Goal: Task Accomplishment & Management: Manage account settings

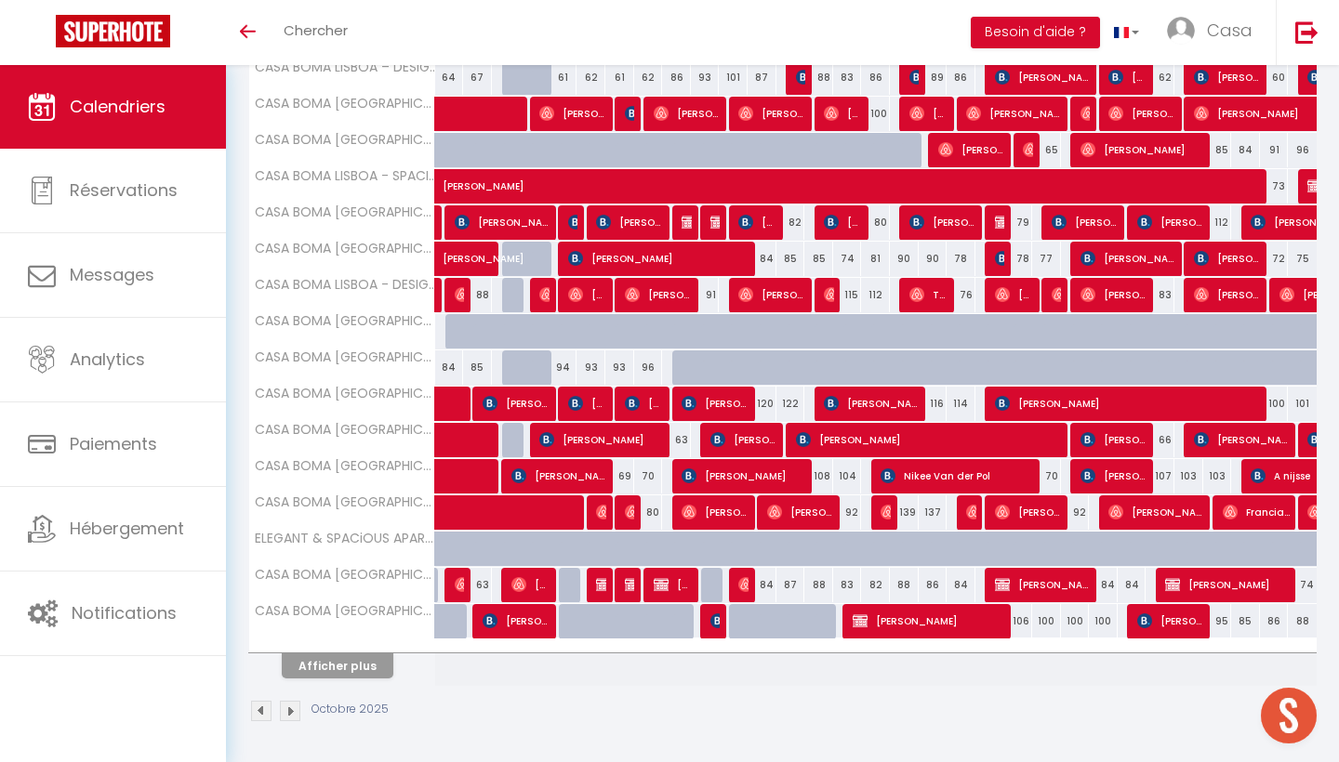
scroll to position [471, 0]
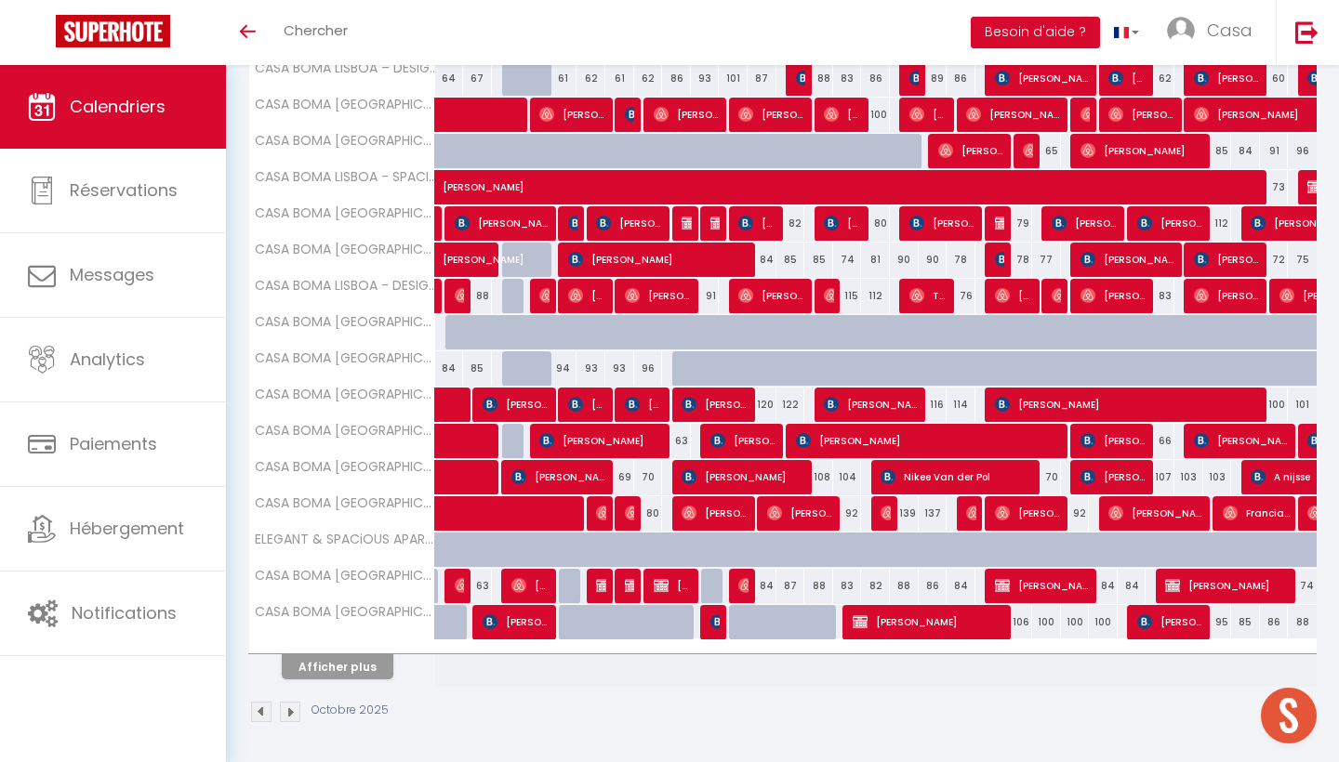
click at [686, 476] on img at bounding box center [688, 476] width 15 height 15
select select "OK"
select select "KO"
select select "0"
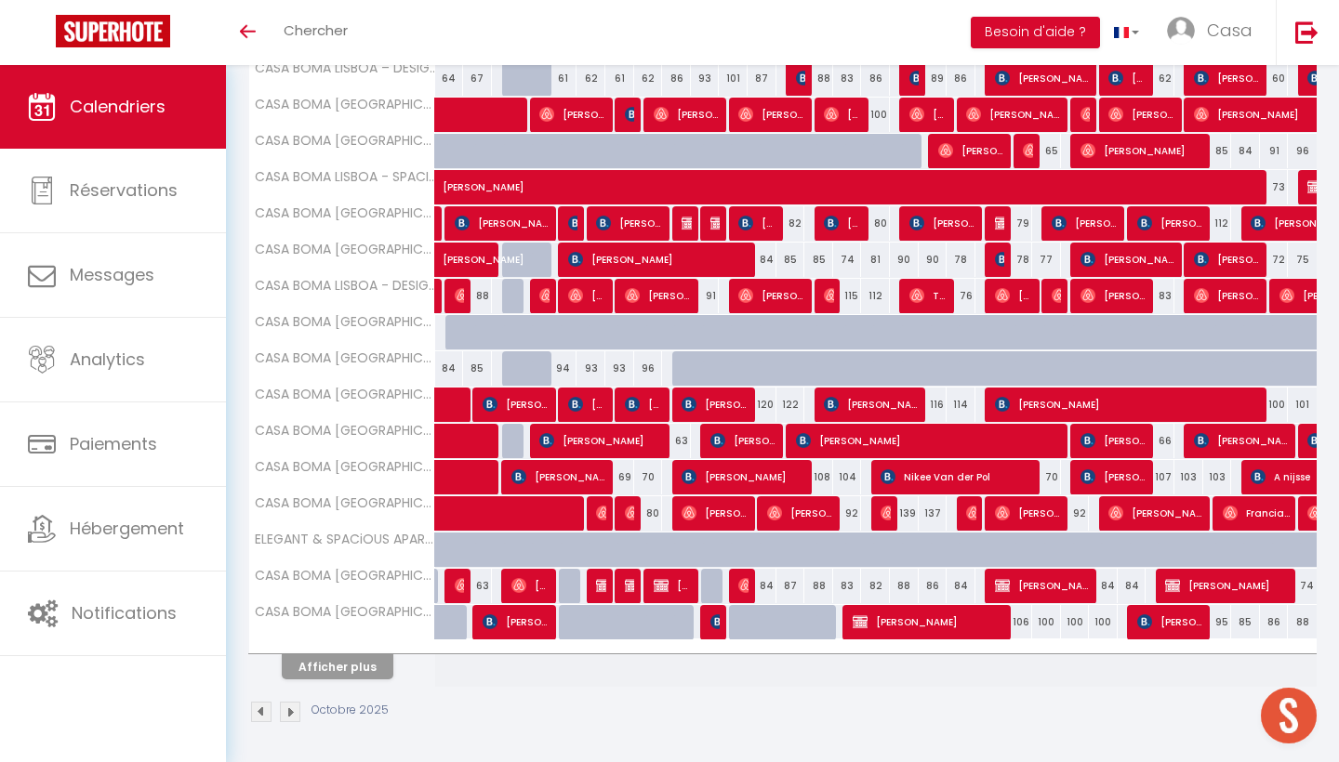
select select "1"
select select
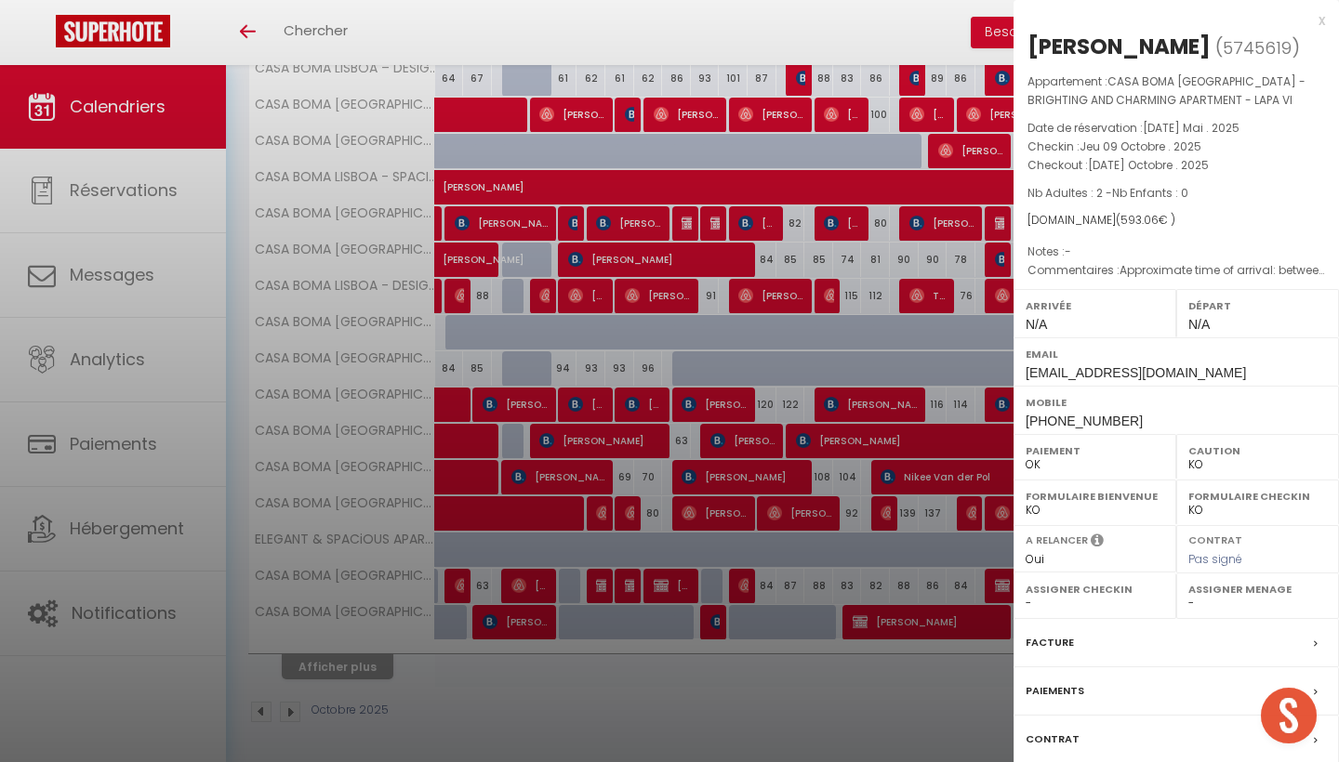
click at [1322, 25] on div "x" at bounding box center [1168, 20] width 311 height 22
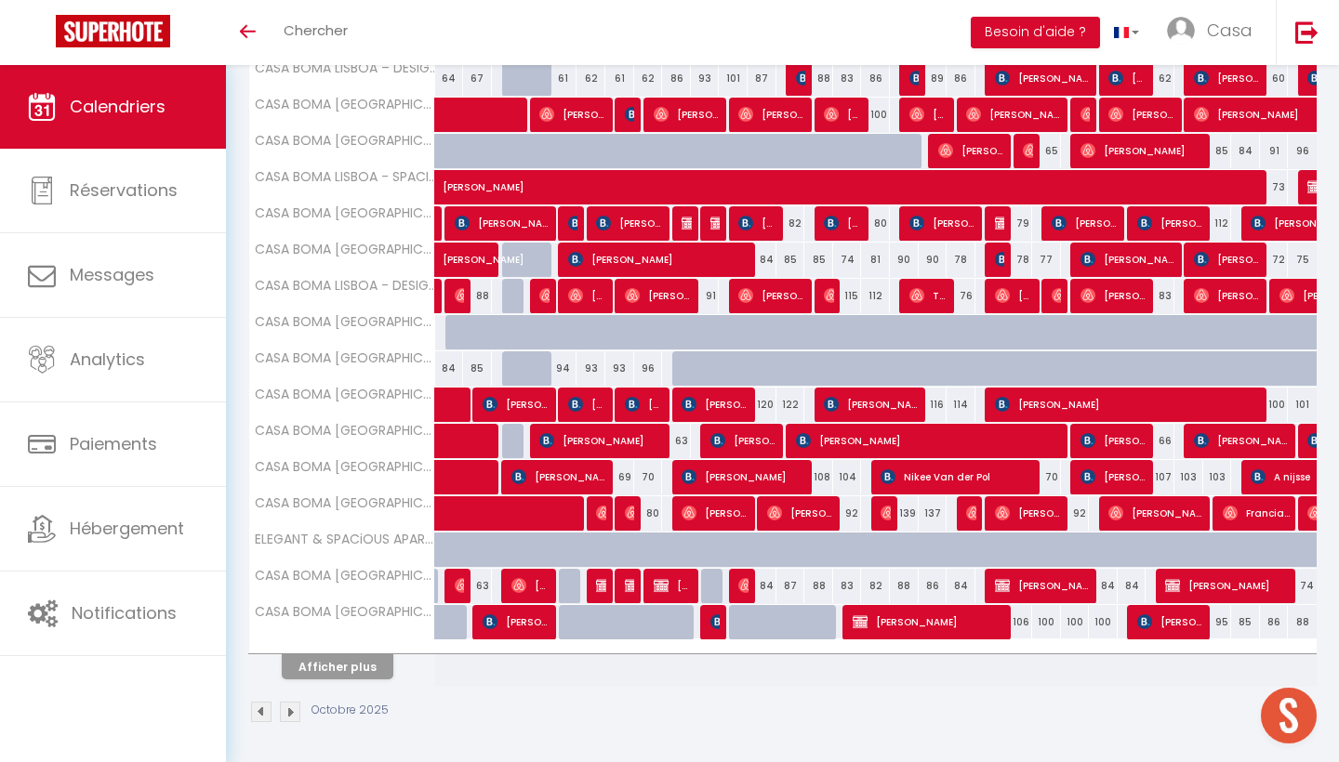
click at [375, 667] on button "Afficher plus" at bounding box center [338, 666] width 112 height 25
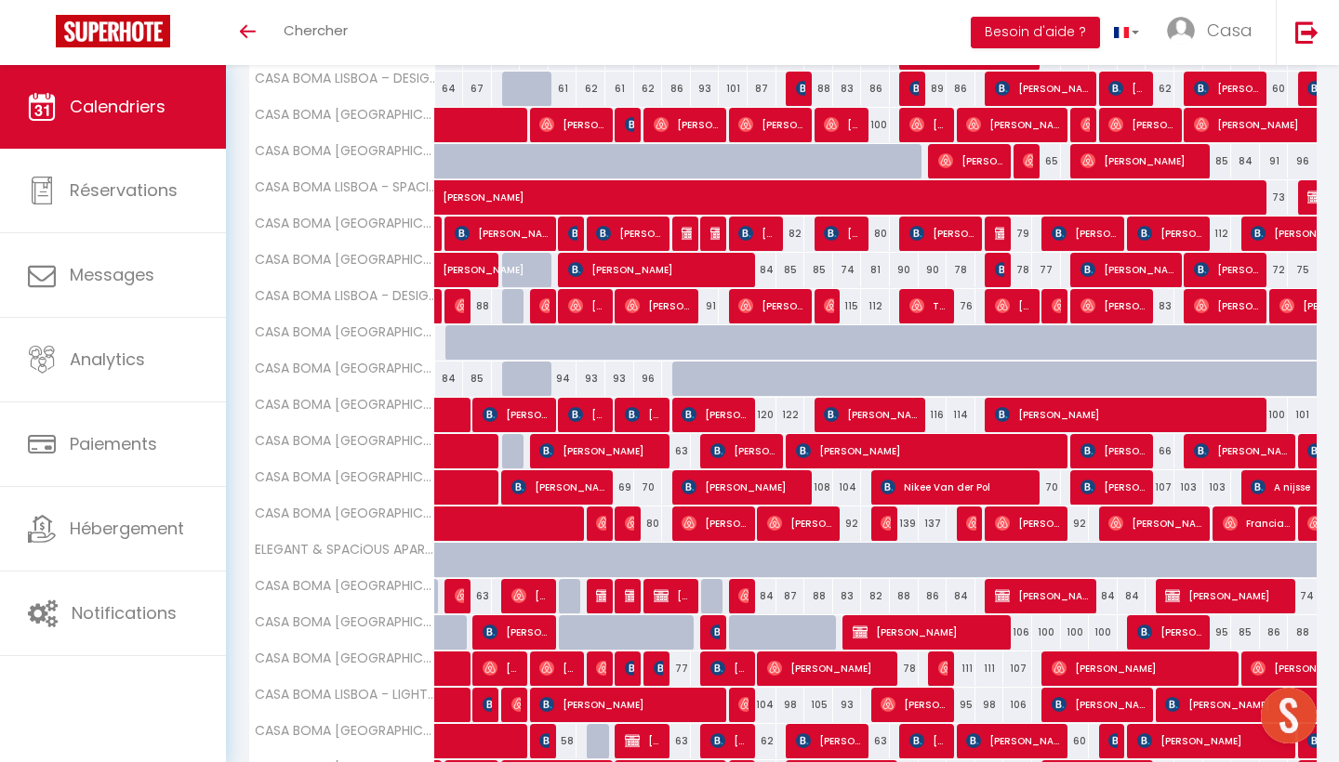
scroll to position [560, 0]
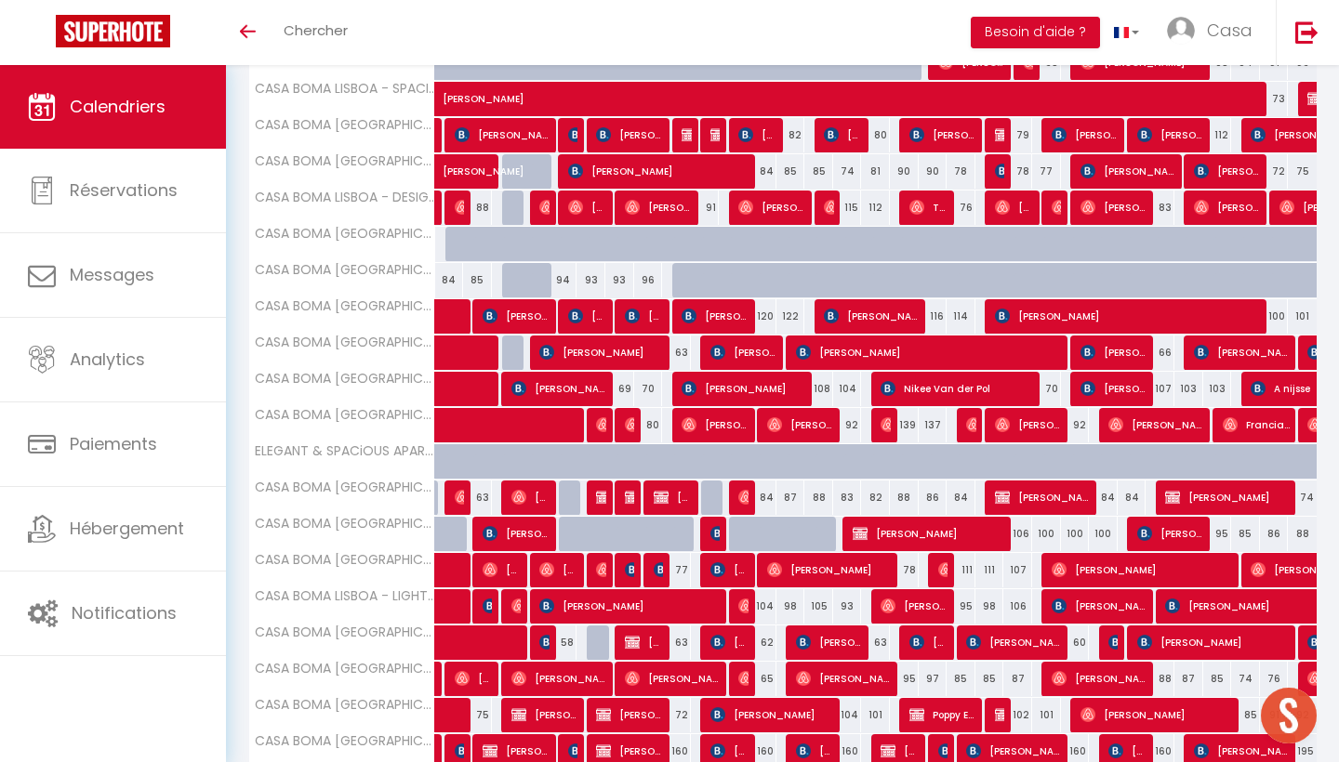
click at [712, 497] on div at bounding box center [715, 498] width 29 height 35
type input "91"
select select "1"
type input "Ven 10 Octobre 2025"
type input "[PERSON_NAME] 11 Octobre 2025"
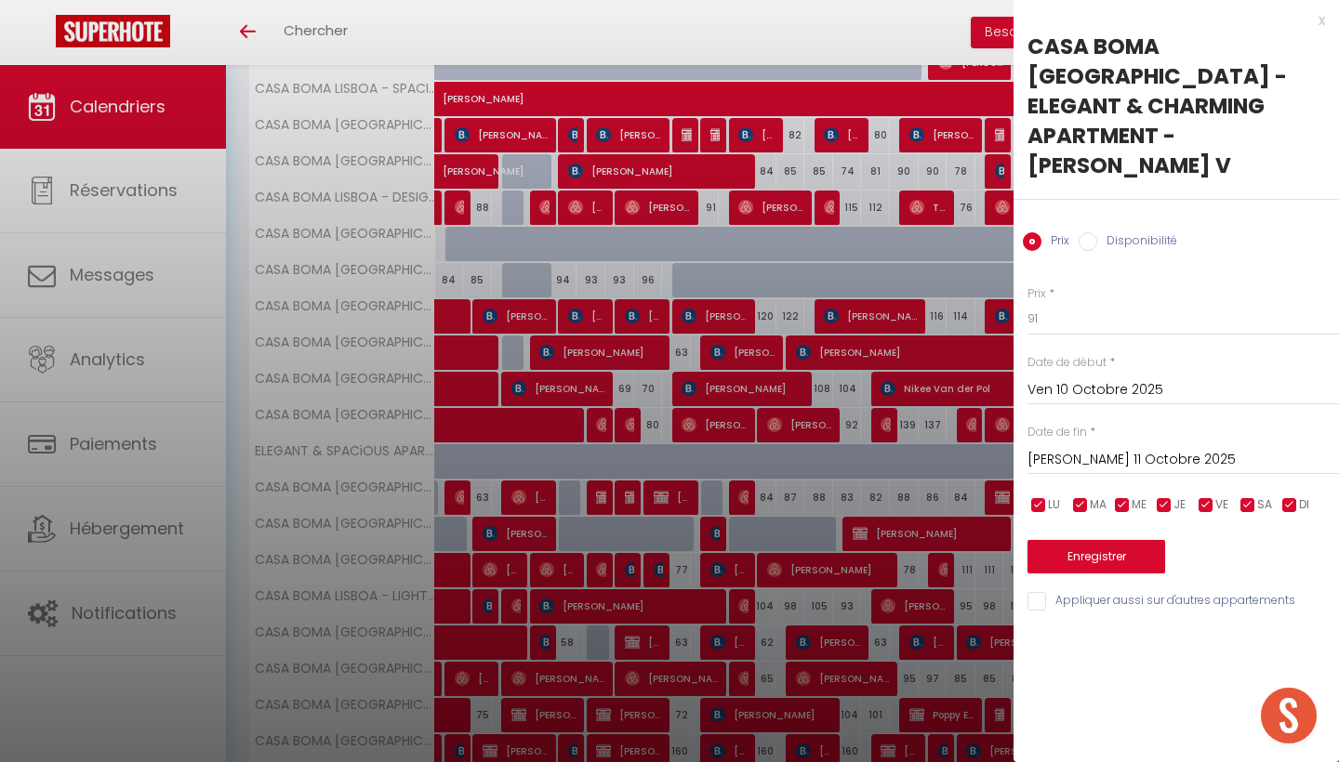
click at [1137, 232] on label "Disponibilité" at bounding box center [1137, 242] width 80 height 20
click at [1097, 232] on input "Disponibilité" at bounding box center [1087, 241] width 19 height 19
radio input "true"
radio input "false"
click at [1125, 542] on button "Enregistrer" at bounding box center [1096, 558] width 138 height 33
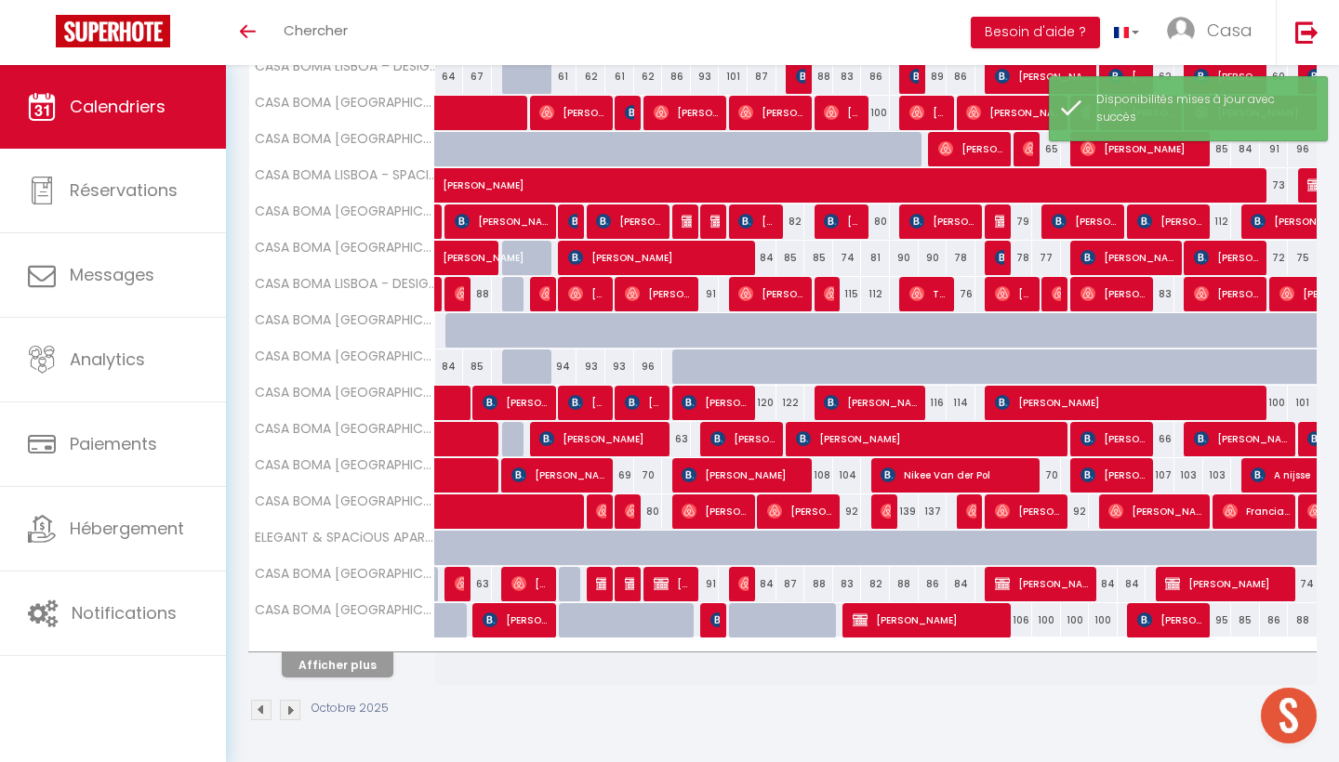
scroll to position [471, 0]
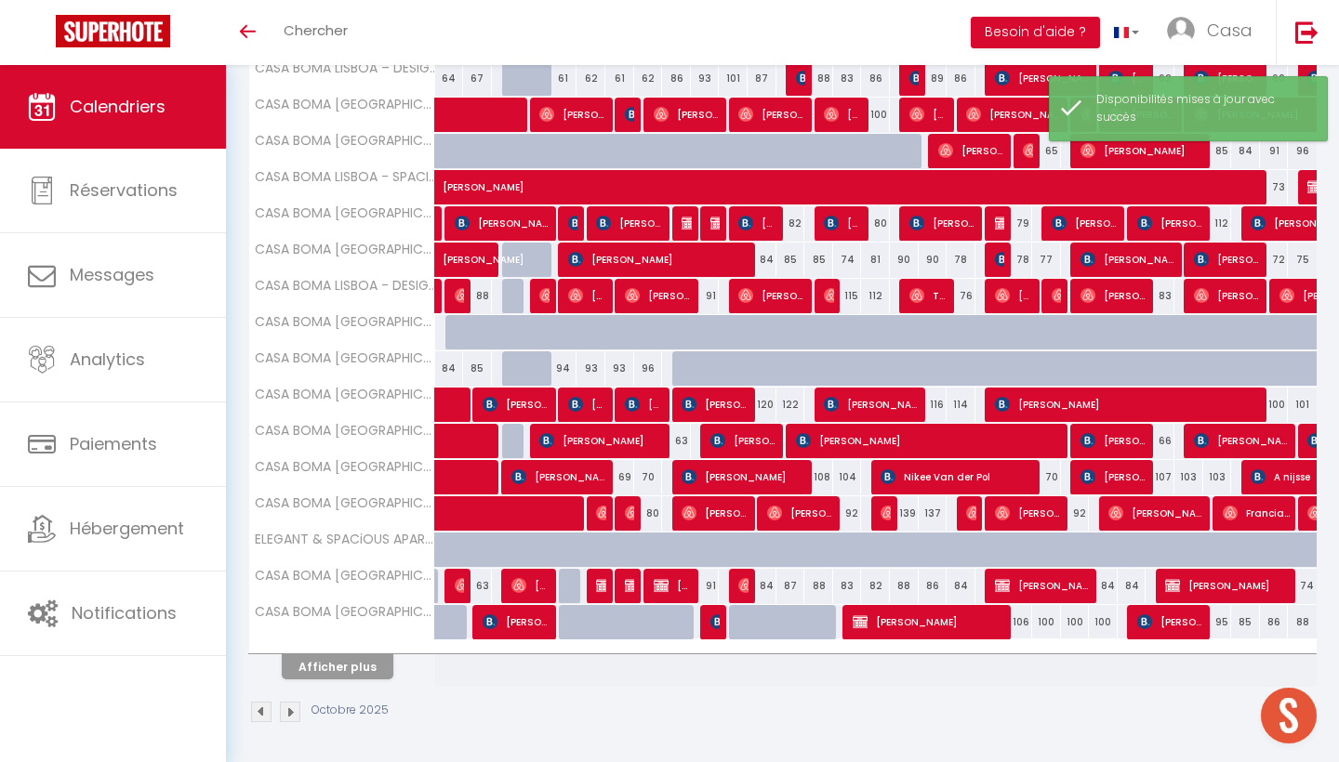
click at [372, 667] on button "Afficher plus" at bounding box center [338, 666] width 112 height 25
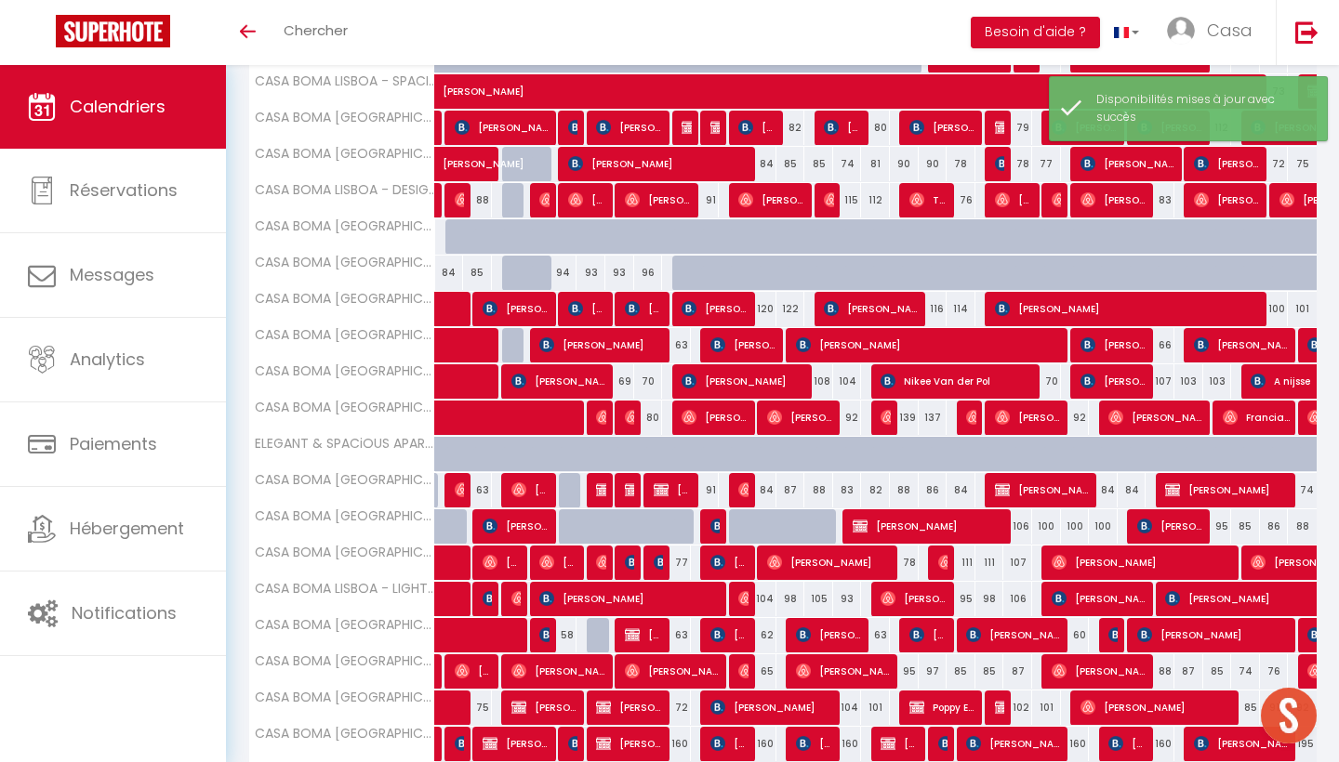
scroll to position [647, 0]
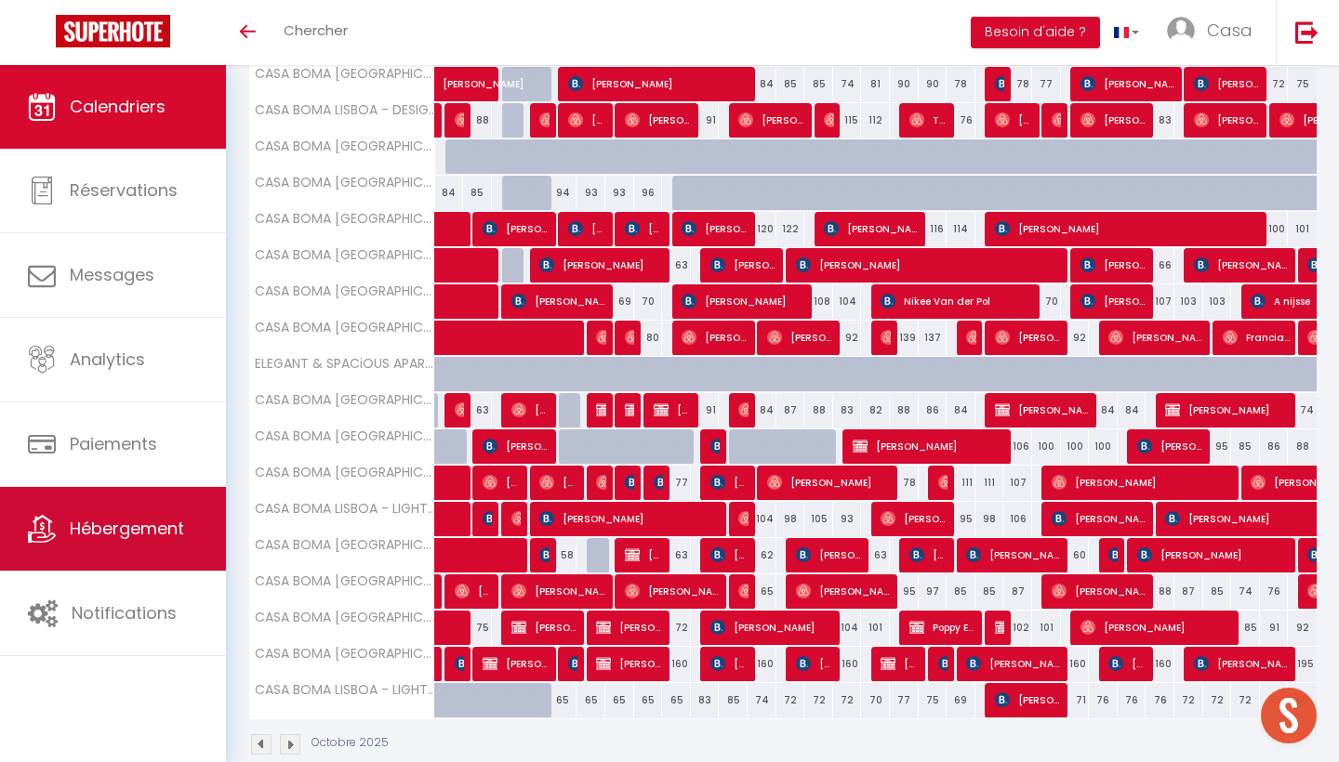
click at [168, 530] on span "Hébergement" at bounding box center [127, 528] width 114 height 23
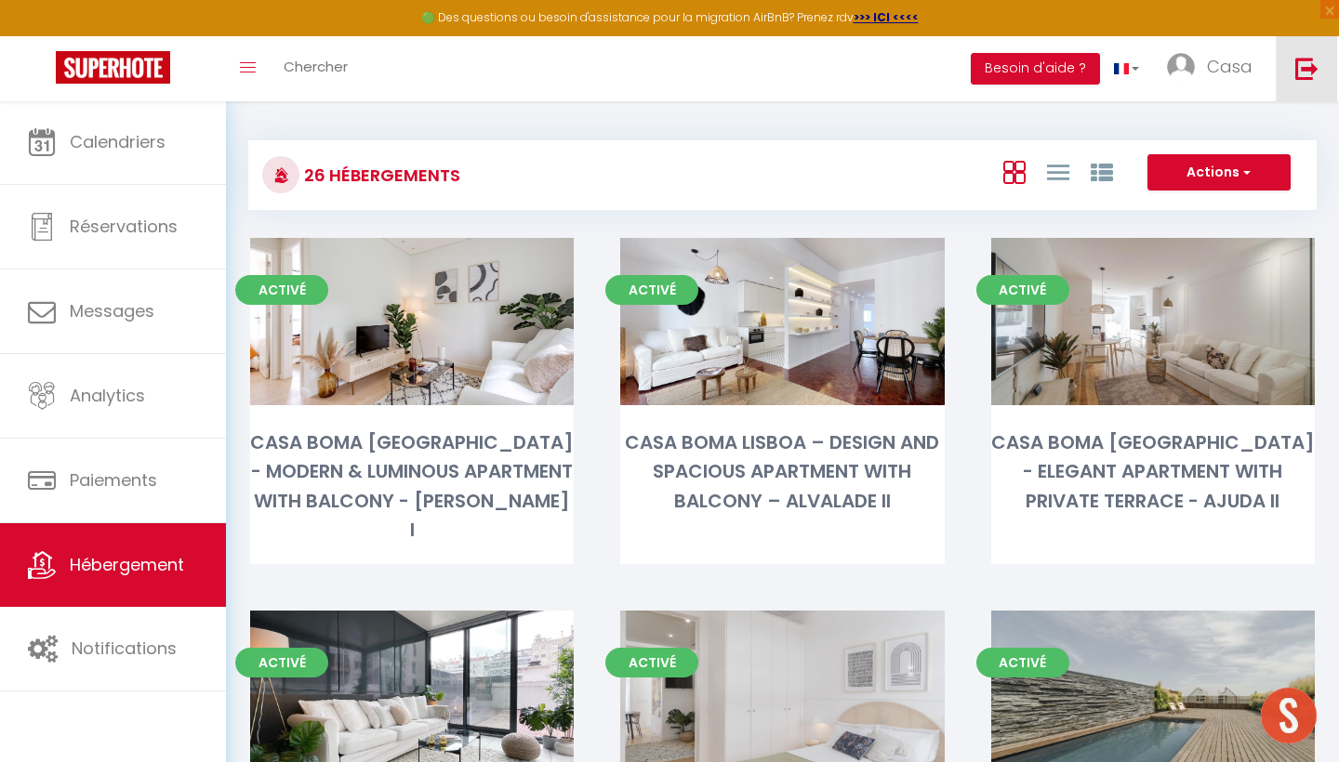
click at [1305, 84] on link at bounding box center [1305, 68] width 61 height 65
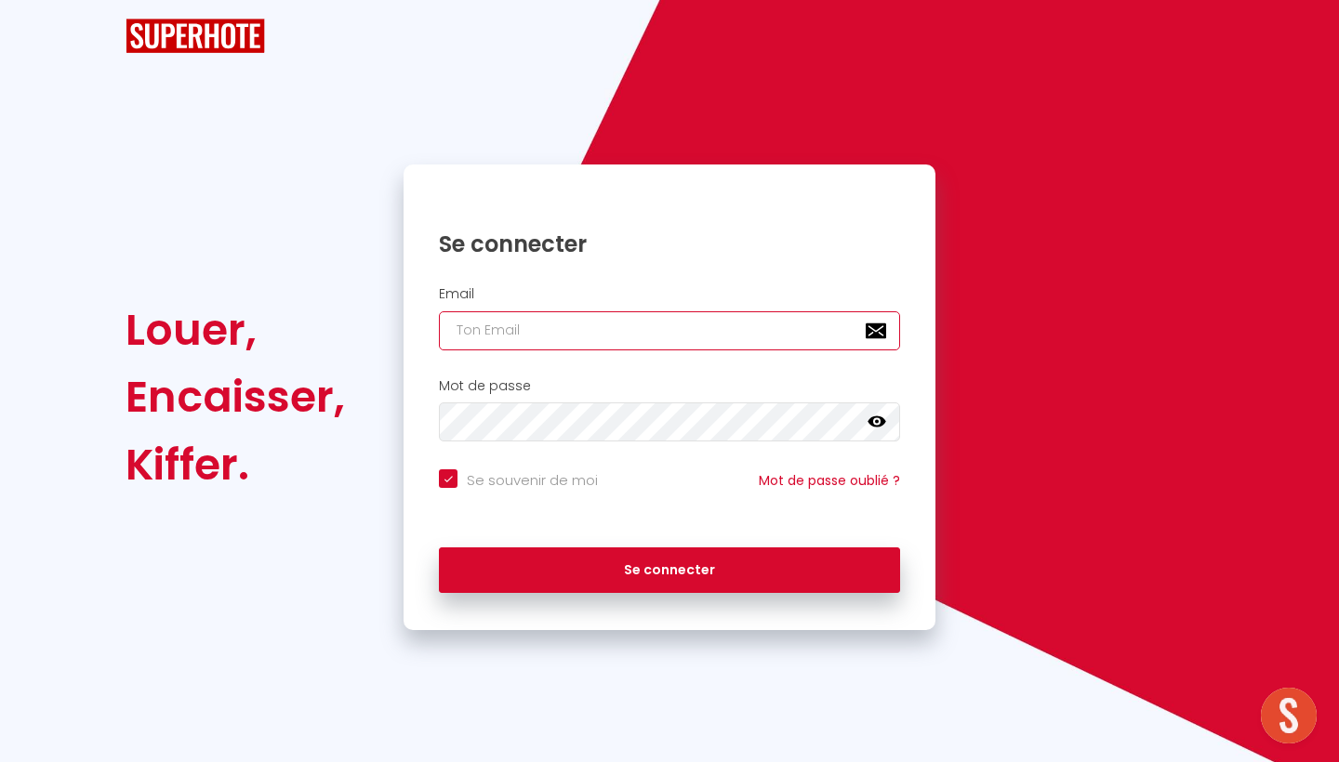
checkbox input "true"
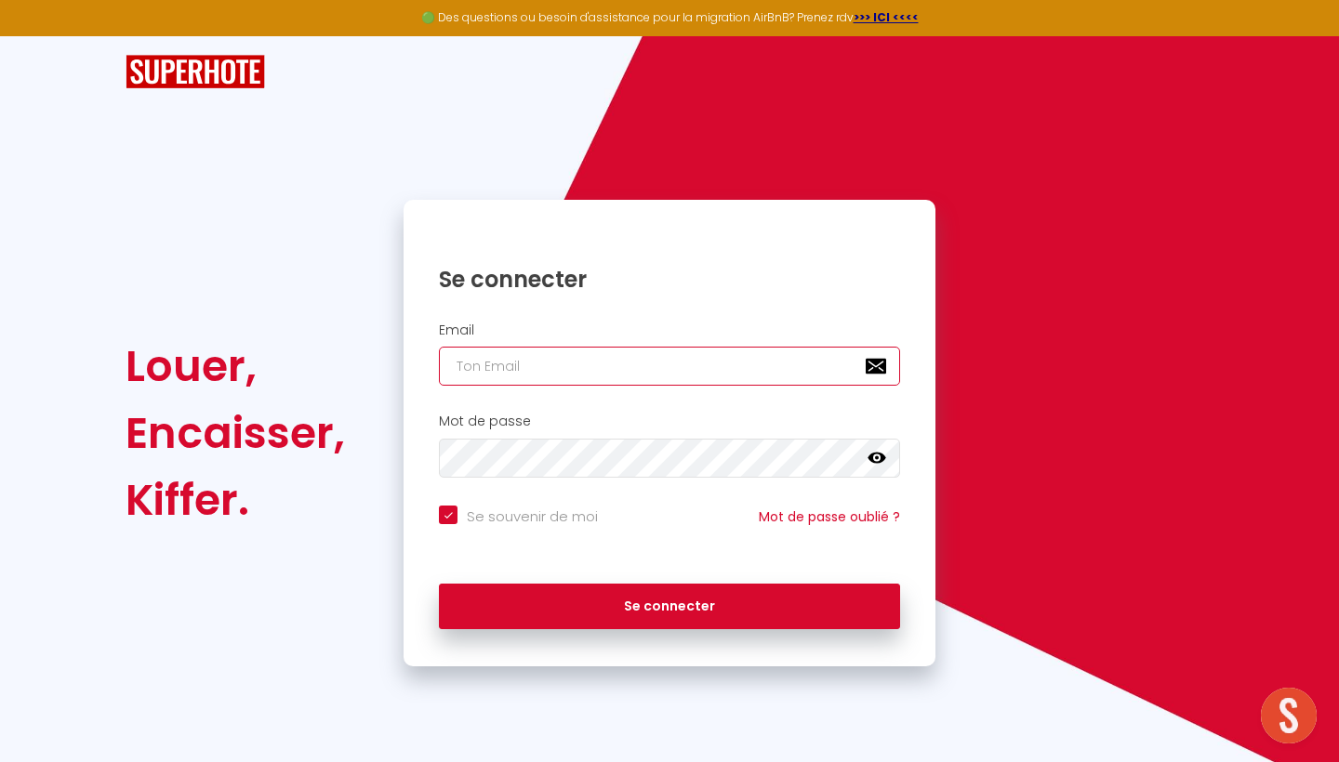
type input "b"
checkbox input "true"
type input "bo"
checkbox input "true"
type input "boo"
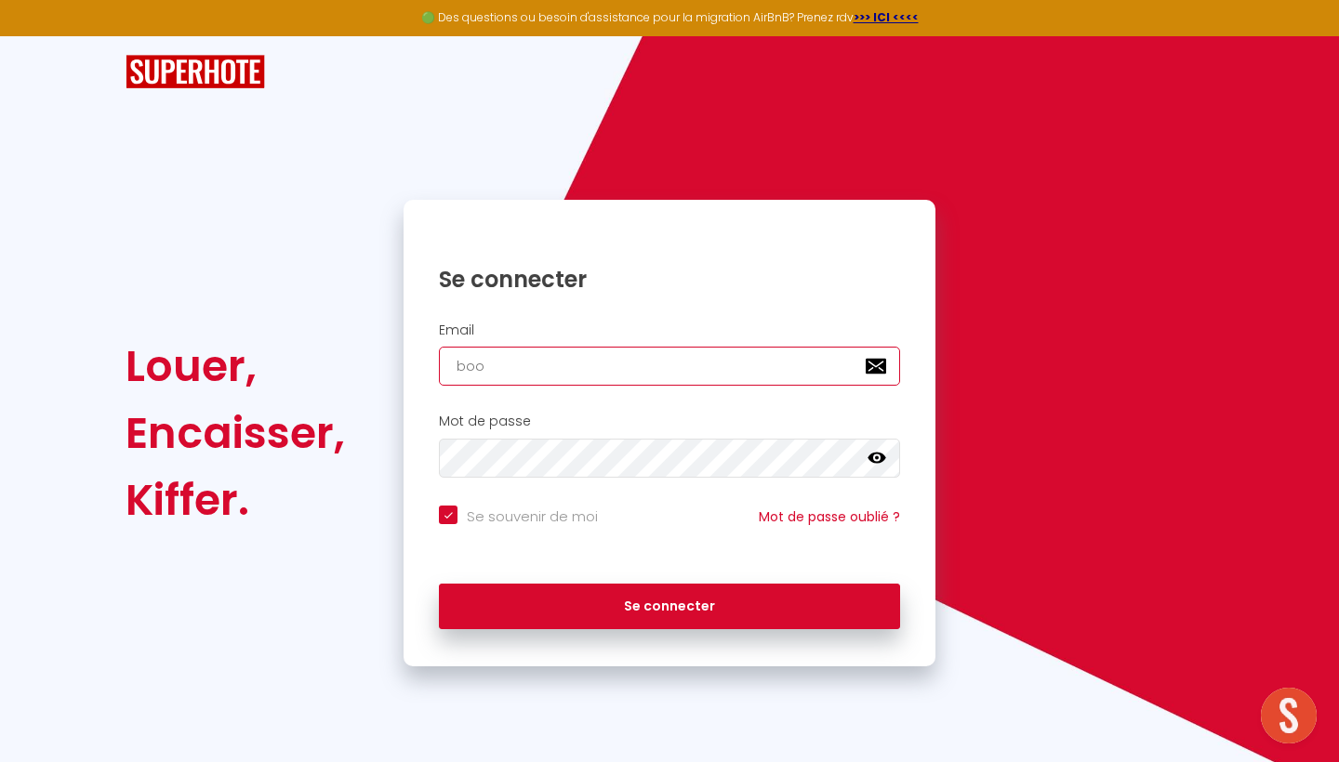
checkbox input "true"
type input "[EMAIL_ADDRESS][DOMAIN_NAME]"
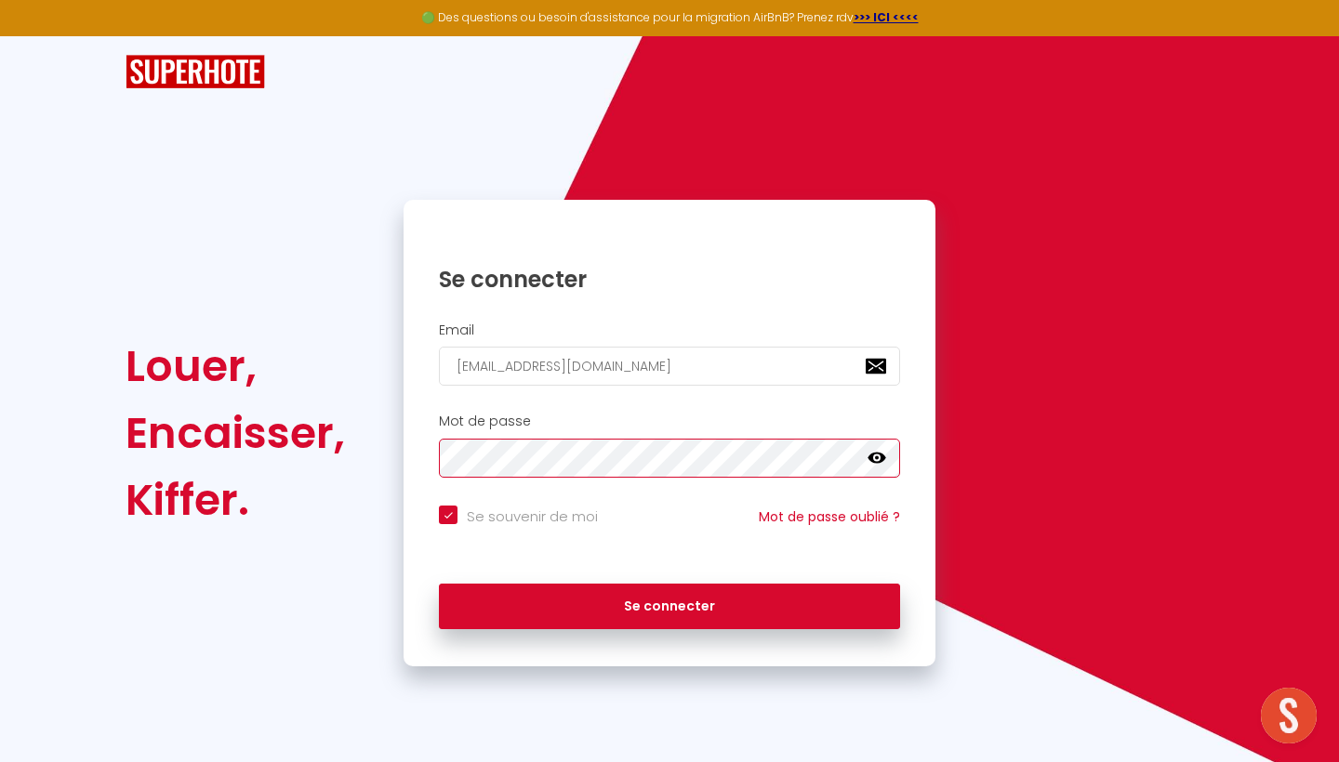
click at [669, 603] on button "Se connecter" at bounding box center [669, 607] width 461 height 46
checkbox input "true"
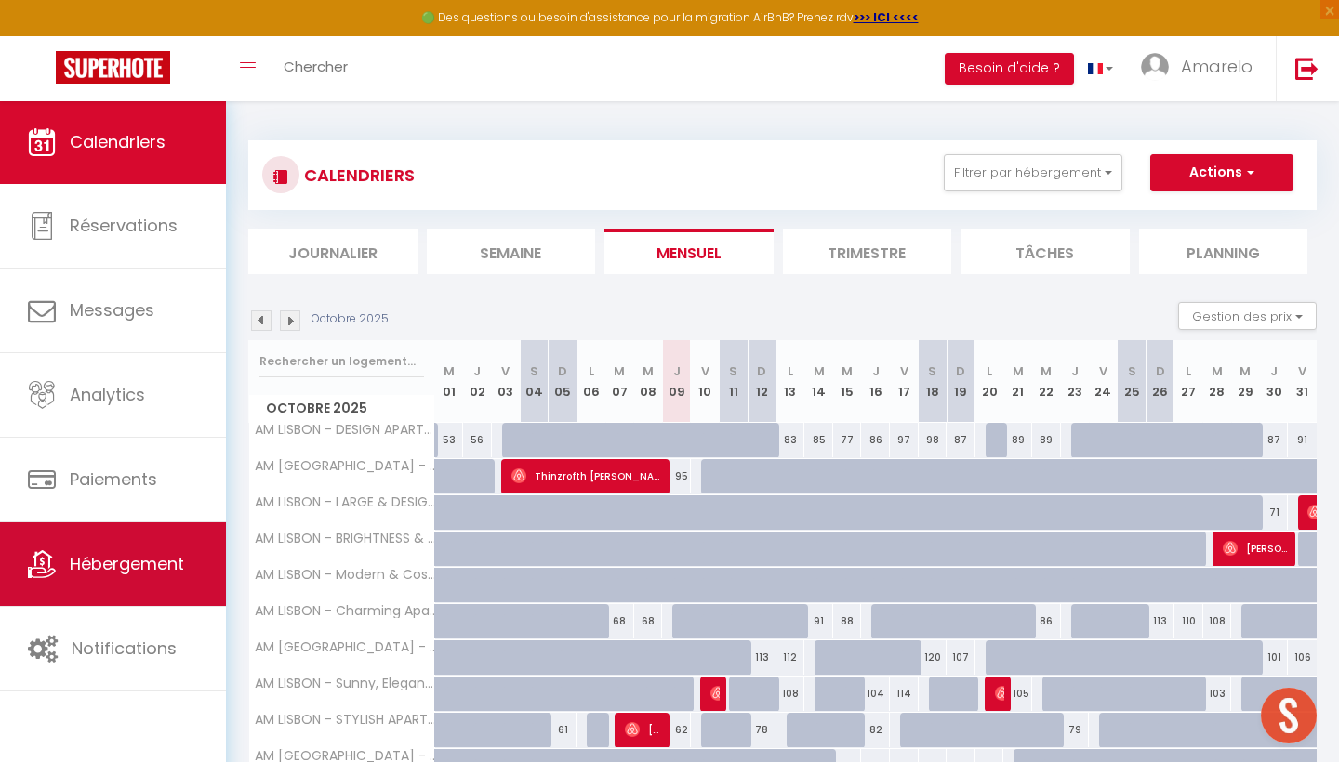
click at [97, 574] on span "Hébergement" at bounding box center [127, 563] width 114 height 23
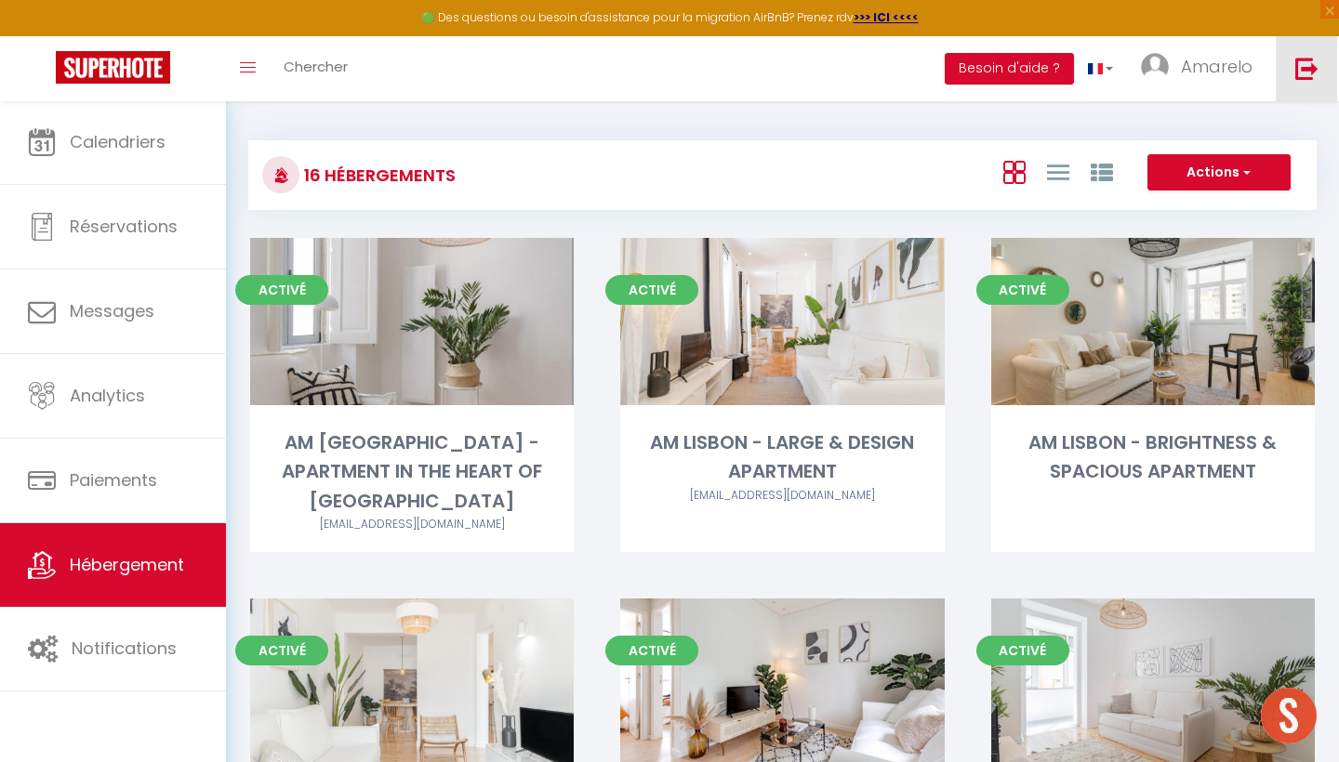
click at [1307, 57] on img at bounding box center [1306, 68] width 23 height 23
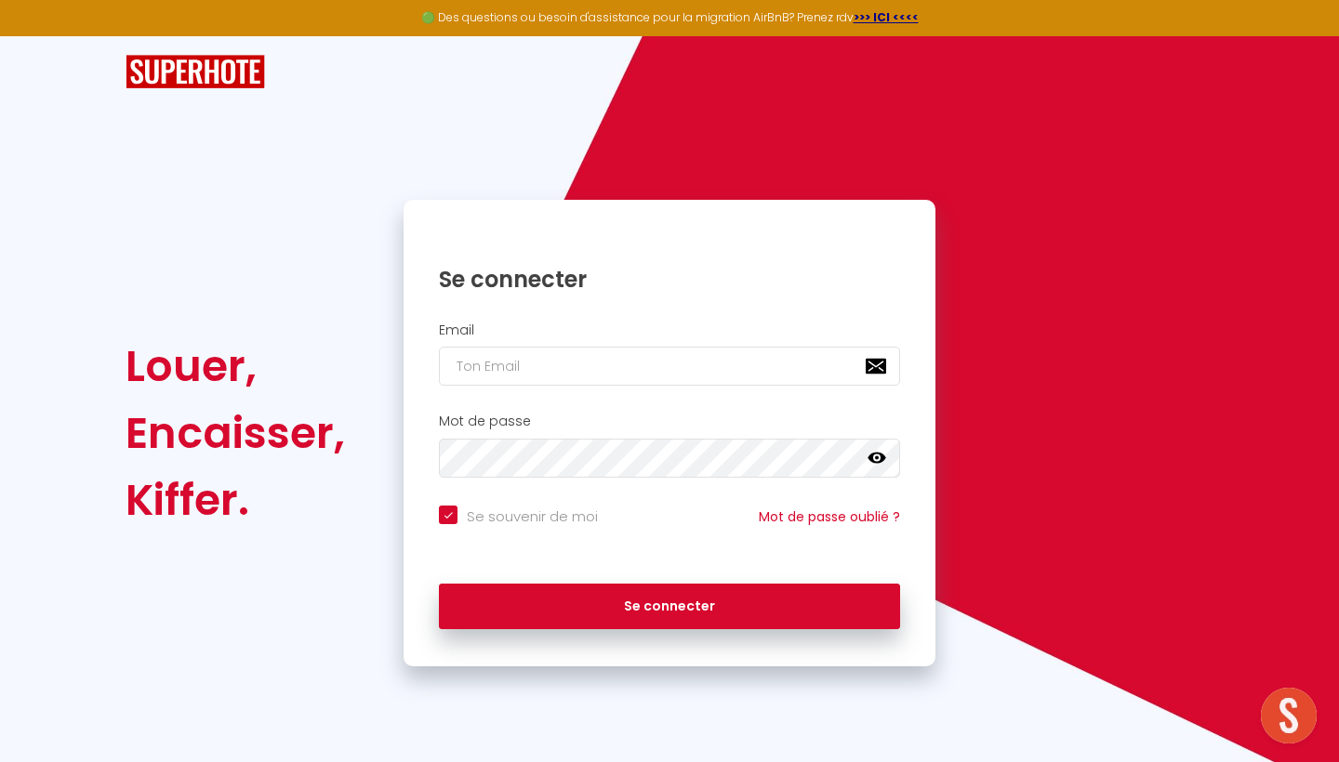
type input "k"
checkbox input "true"
type input "ka"
checkbox input "true"
type input "kas"
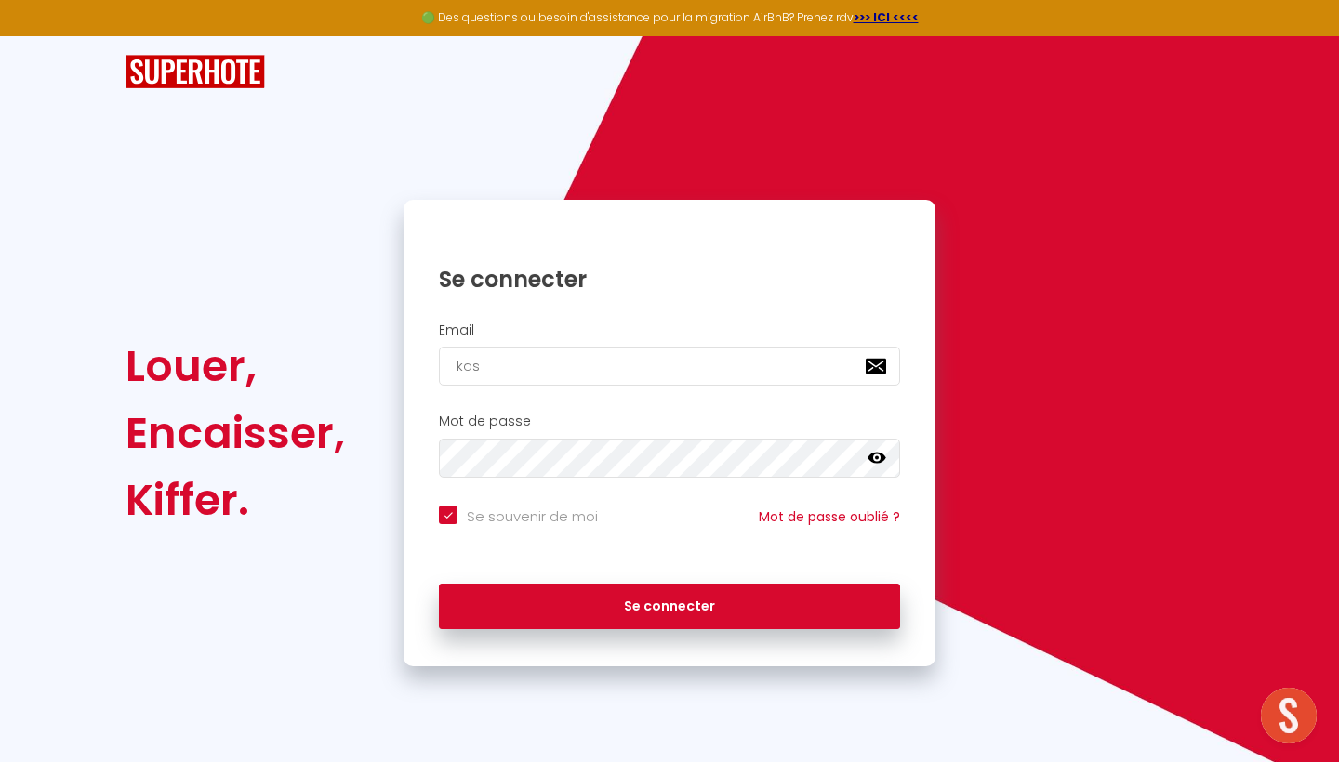
checkbox input "true"
type input "ka"
checkbox input "true"
type input "k"
checkbox input "true"
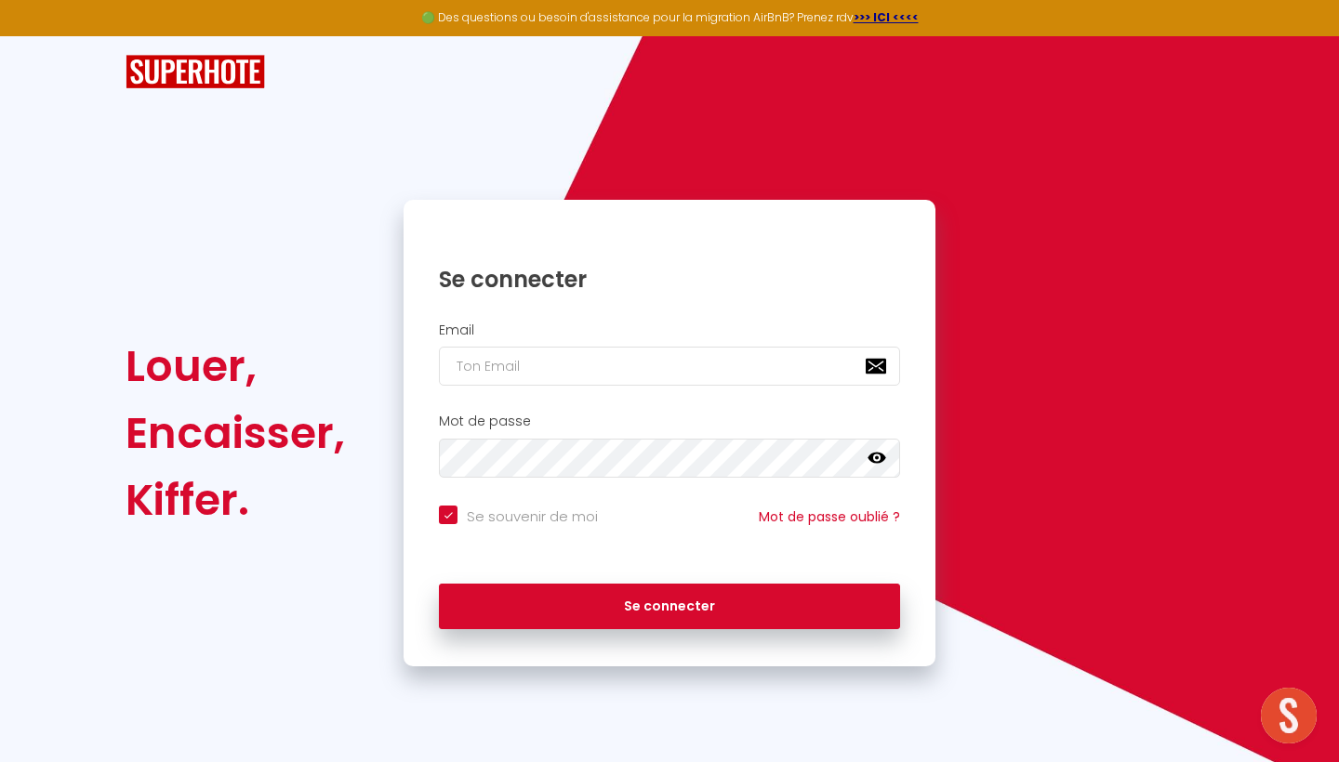
checkbox input "true"
type input "i"
checkbox input "true"
type input "in"
checkbox input "true"
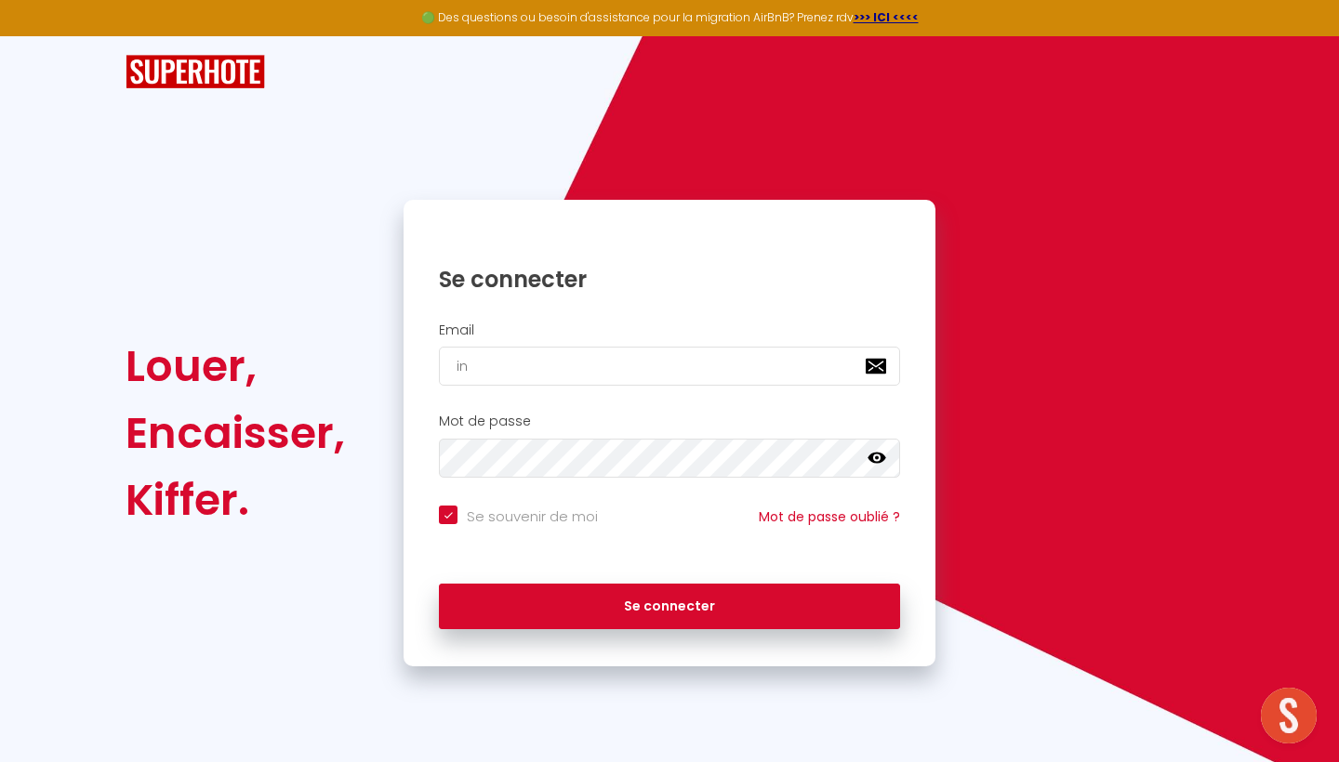
type input "inf"
checkbox input "true"
type input "infi"
checkbox input "true"
type input "inf"
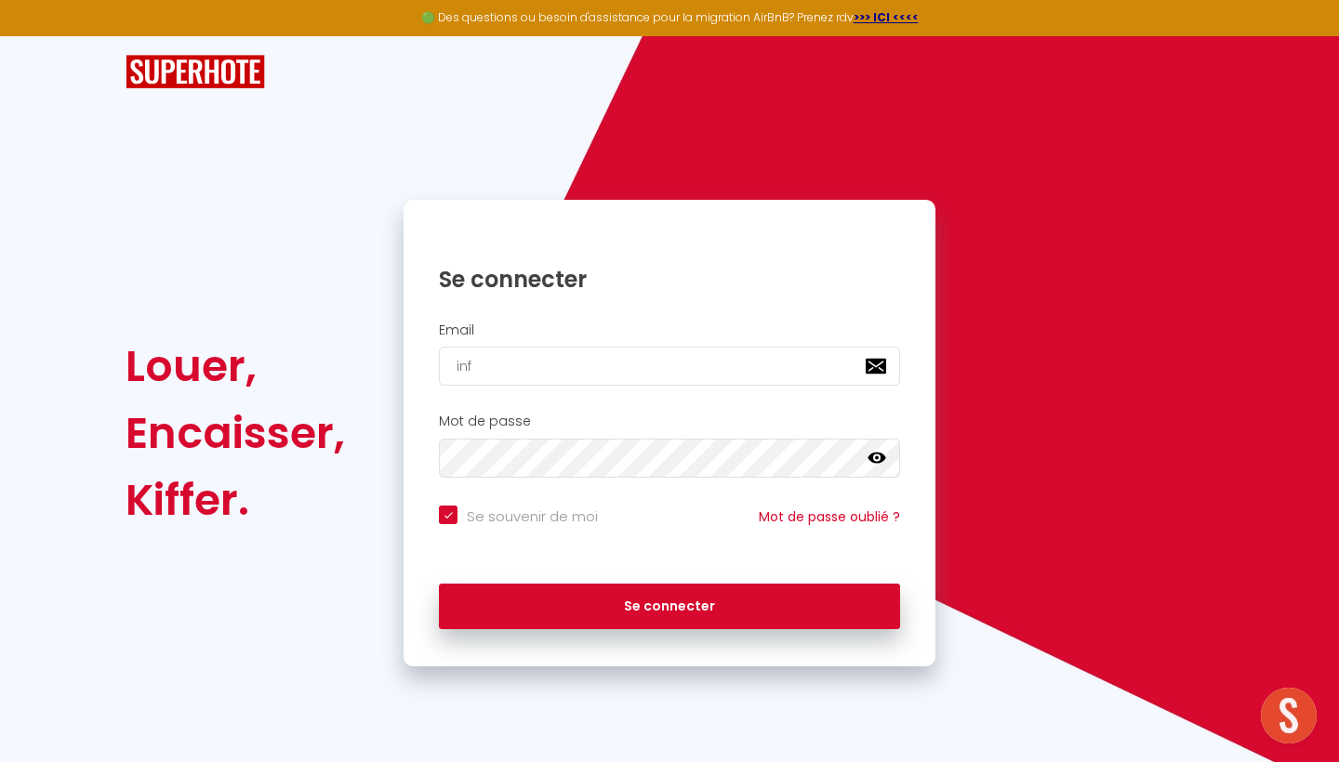
checkbox input "true"
type input "[EMAIL_ADDRESS][DOMAIN_NAME]"
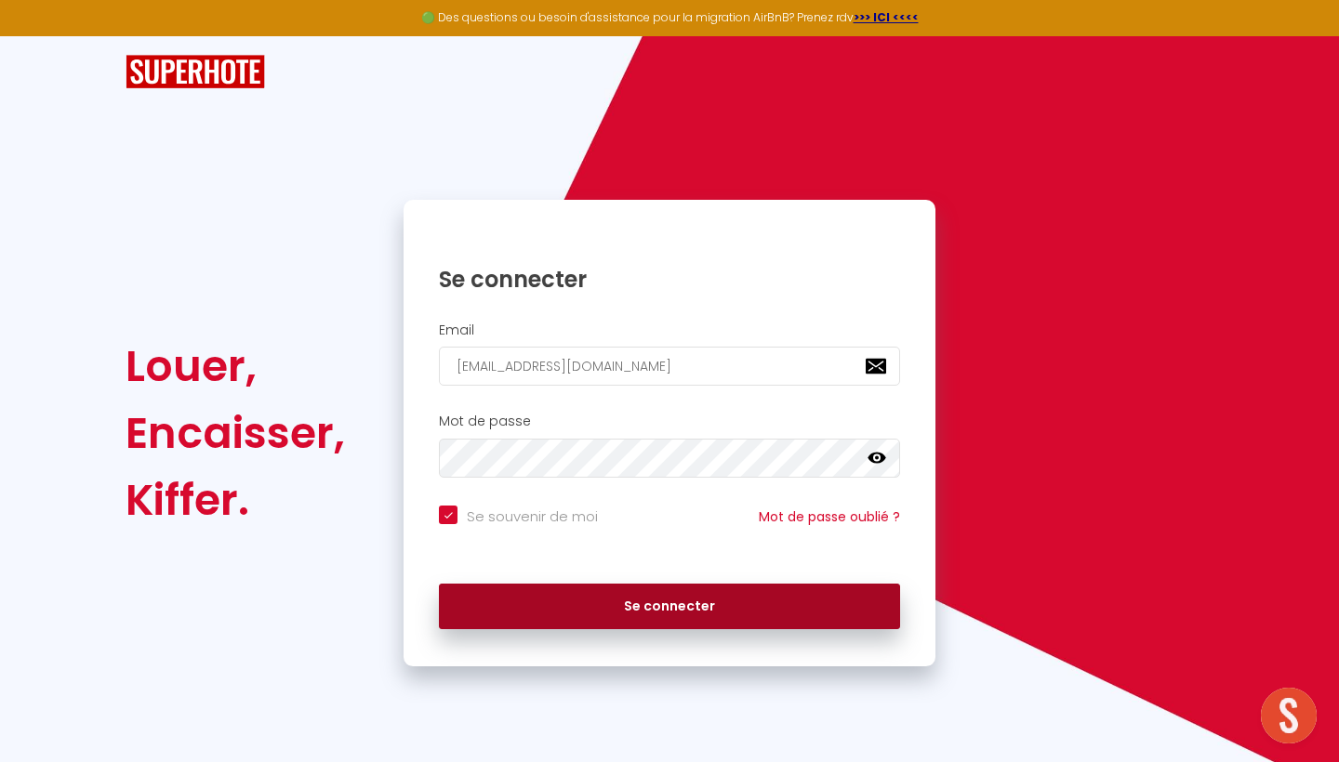
click at [631, 599] on button "Se connecter" at bounding box center [669, 607] width 461 height 46
checkbox input "true"
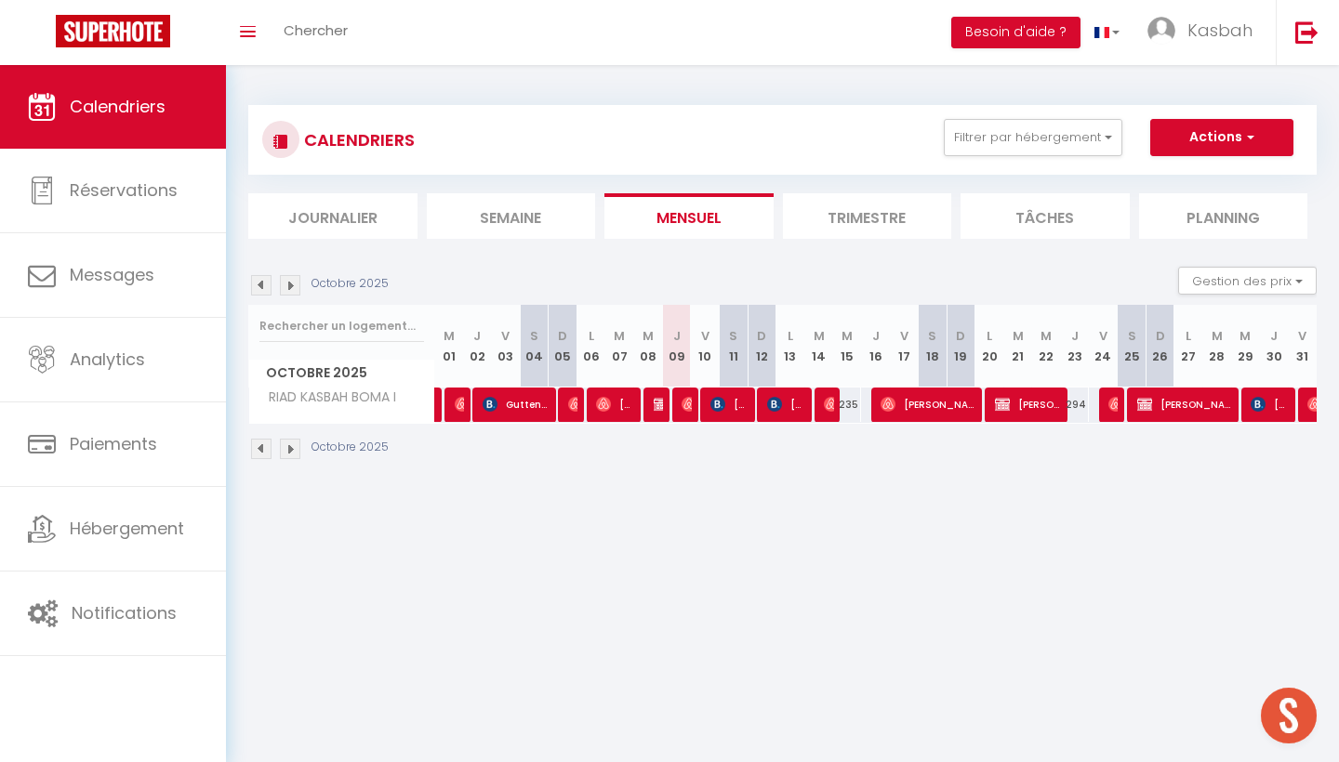
click at [291, 286] on img at bounding box center [290, 285] width 20 height 20
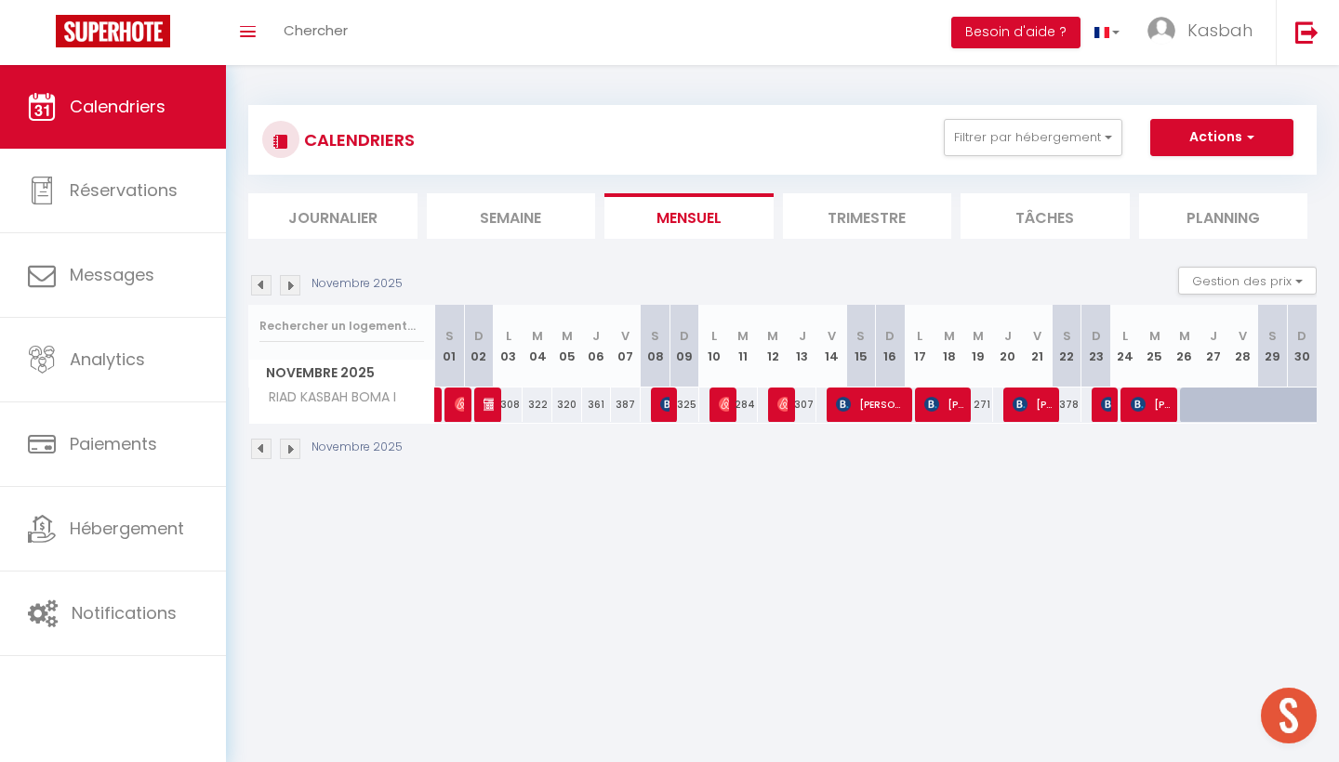
click at [291, 286] on img at bounding box center [290, 285] width 20 height 20
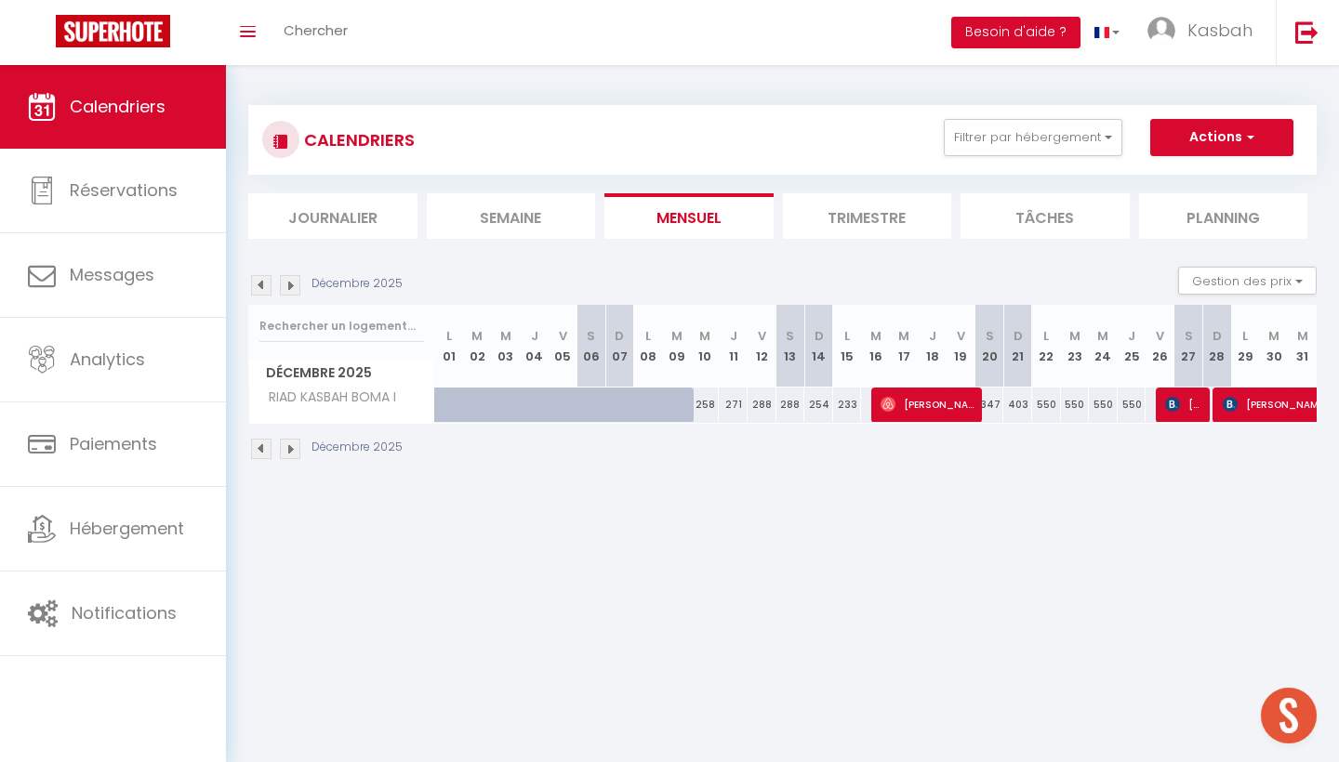
click at [291, 286] on img at bounding box center [290, 285] width 20 height 20
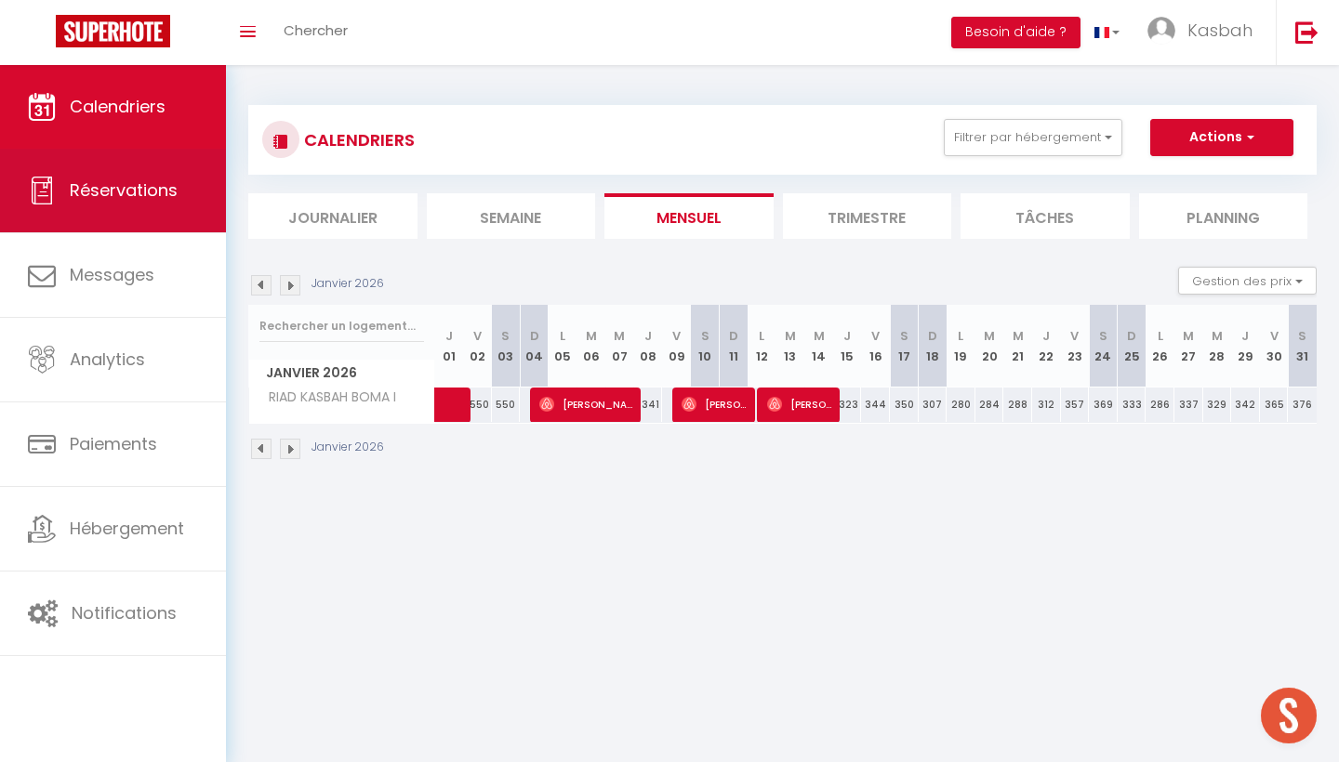
click at [169, 208] on link "Réservations" at bounding box center [113, 191] width 226 height 84
select select "not_cancelled"
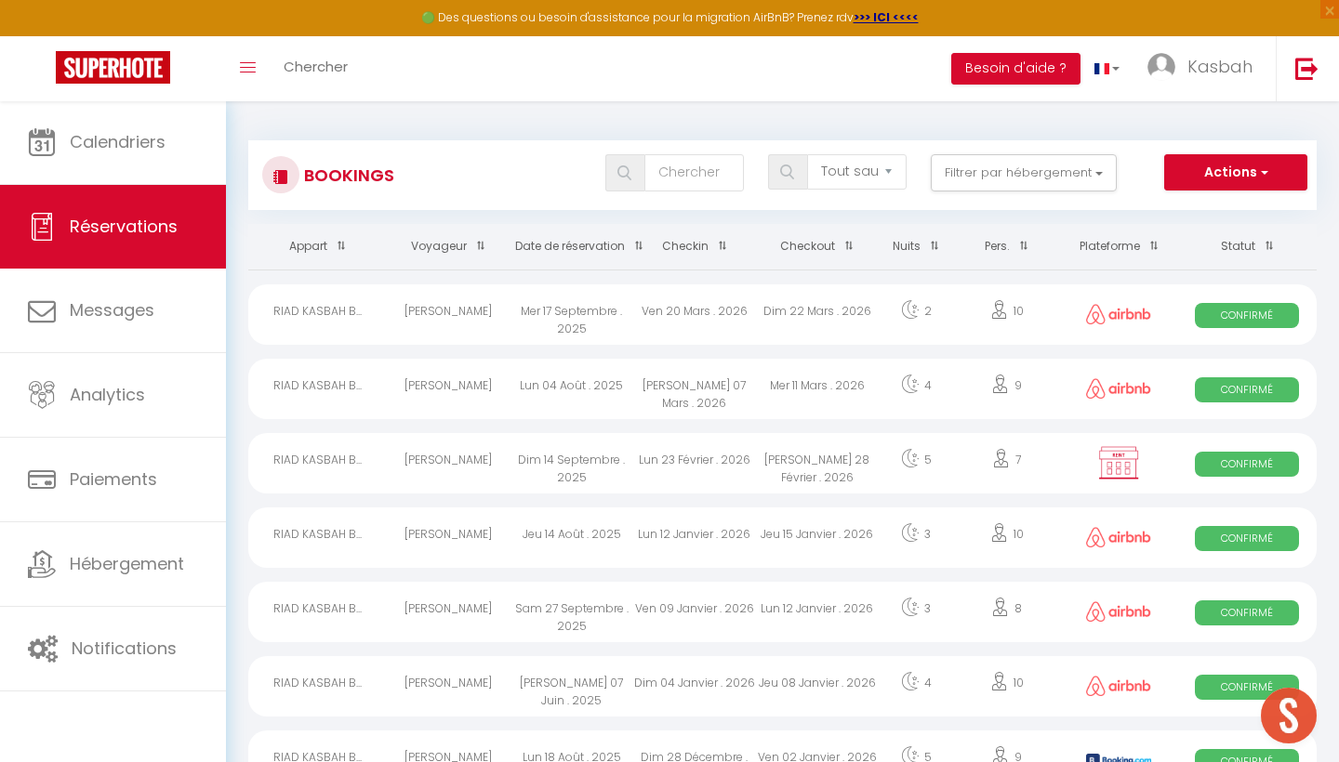
click at [603, 244] on th "Date de réservation" at bounding box center [571, 247] width 123 height 46
